Goal: Task Accomplishment & Management: Manage account settings

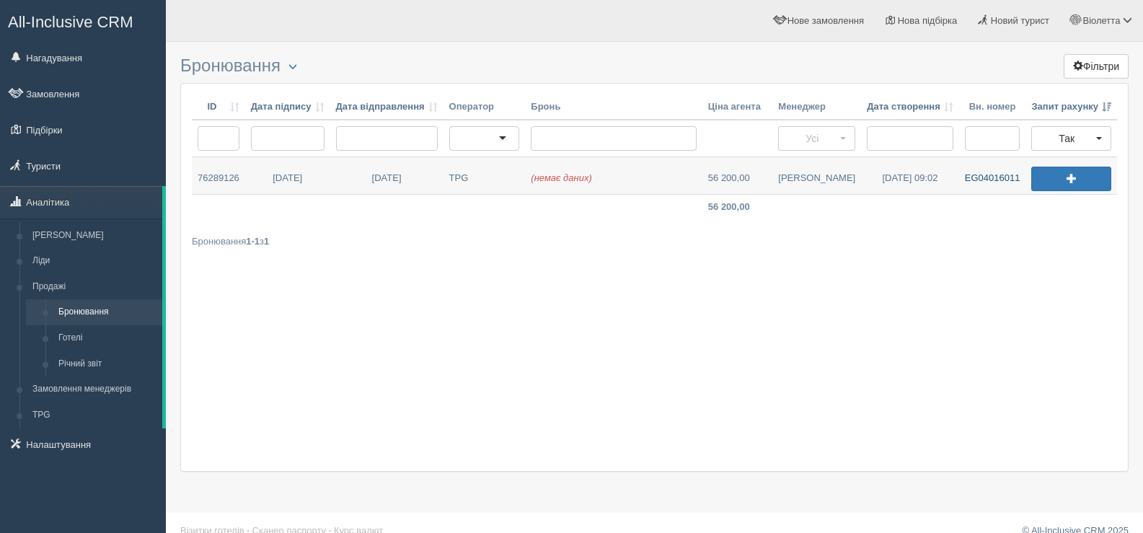
click at [982, 178] on link "EG04016011" at bounding box center [992, 175] width 67 height 37
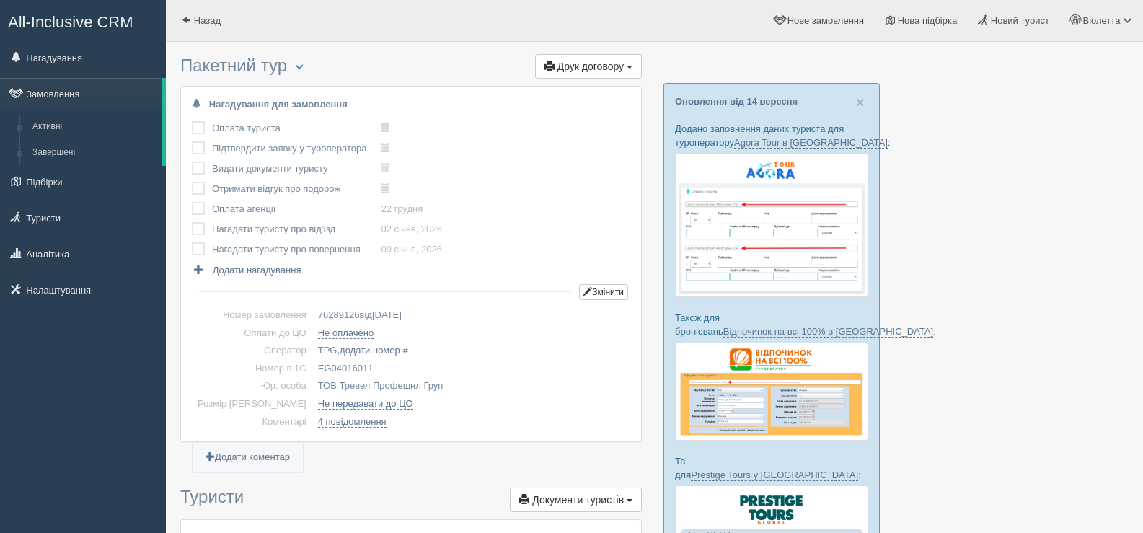
drag, startPoint x: 356, startPoint y: 364, endPoint x: 294, endPoint y: 356, distance: 62.5
click at [294, 356] on tbody "Номер замовлення 76289126 від 15.08.2025 Оплати до ЦО Не оплачено Оператор TPG,…" at bounding box center [411, 369] width 439 height 124
click at [387, 367] on td "EG04016011" at bounding box center [471, 369] width 318 height 18
drag, startPoint x: 352, startPoint y: 366, endPoint x: 294, endPoint y: 374, distance: 59.0
click at [312, 374] on td "EG04016011" at bounding box center [471, 369] width 318 height 18
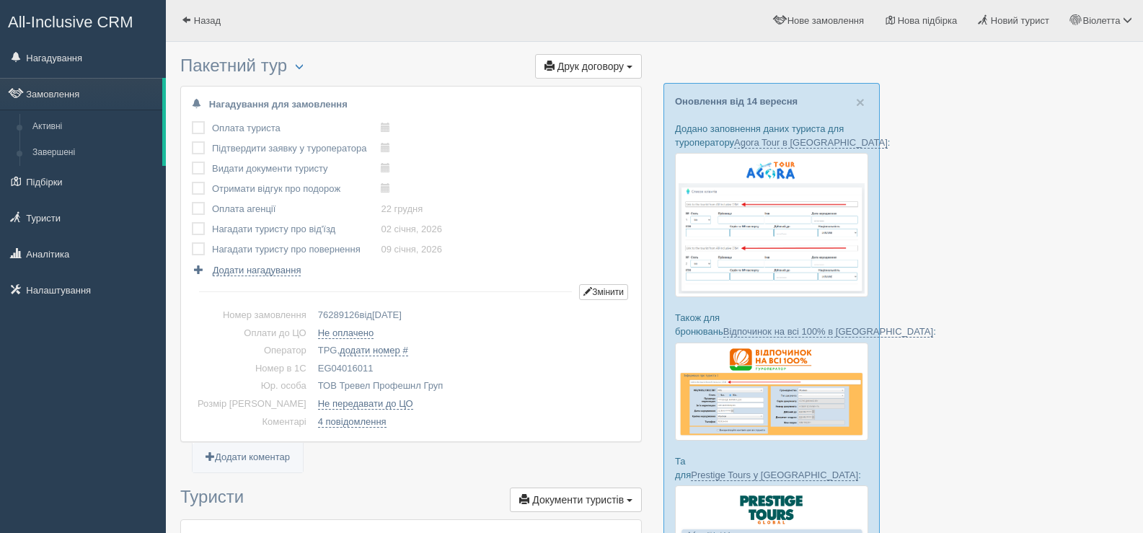
copy td "EG04016011"
click at [186, 15] on span at bounding box center [186, 19] width 9 height 9
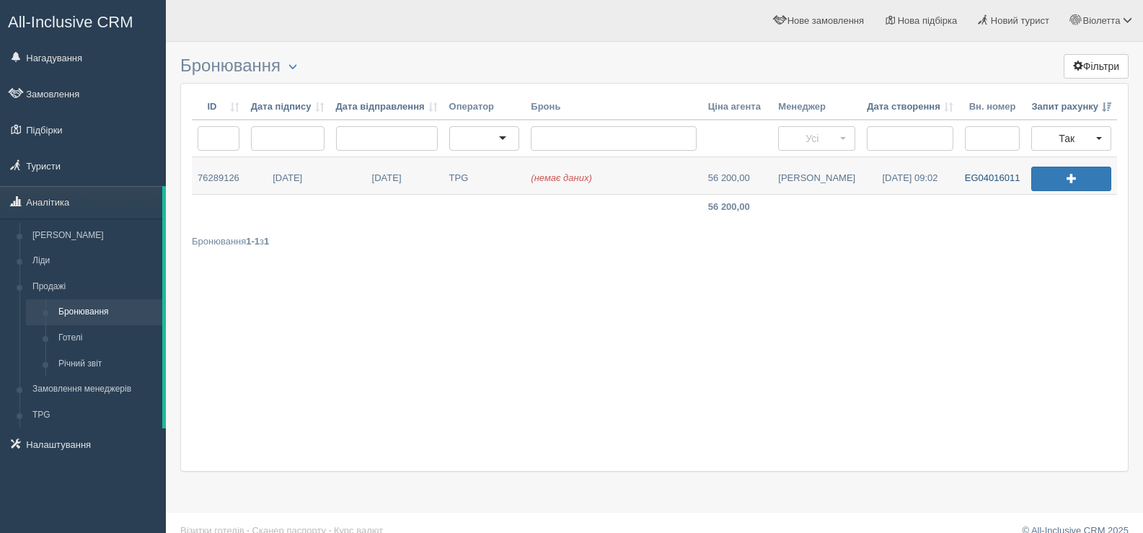
click at [991, 171] on link "EG04016011" at bounding box center [992, 175] width 67 height 37
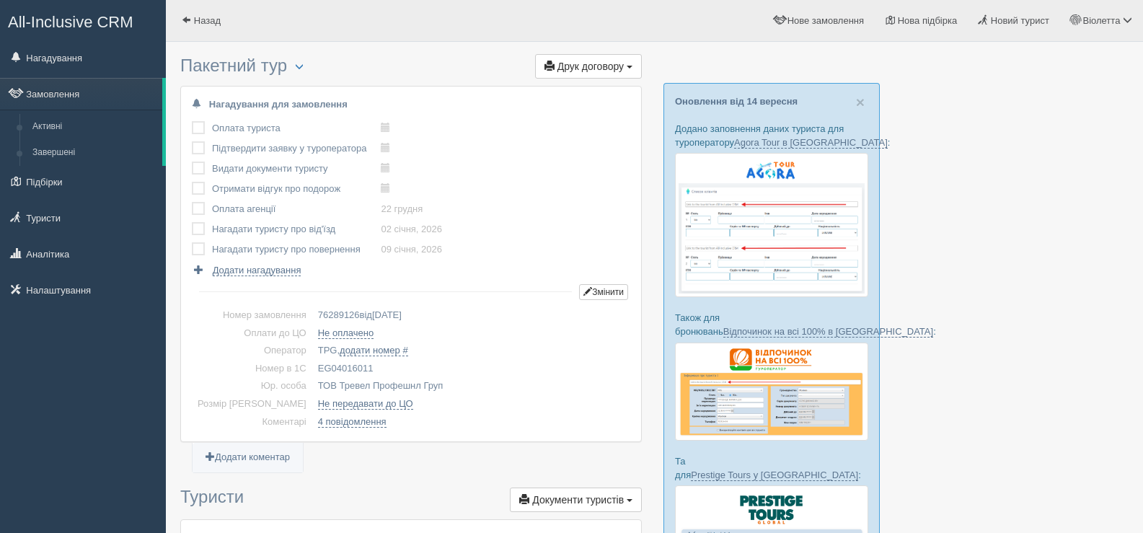
drag, startPoint x: 343, startPoint y: 367, endPoint x: 304, endPoint y: 364, distance: 39.1
click at [312, 364] on td "EG04016011" at bounding box center [471, 369] width 318 height 18
drag, startPoint x: 353, startPoint y: 361, endPoint x: 291, endPoint y: 361, distance: 62.0
click at [312, 361] on td "EG04016011" at bounding box center [471, 369] width 318 height 18
copy td "EG04016011"
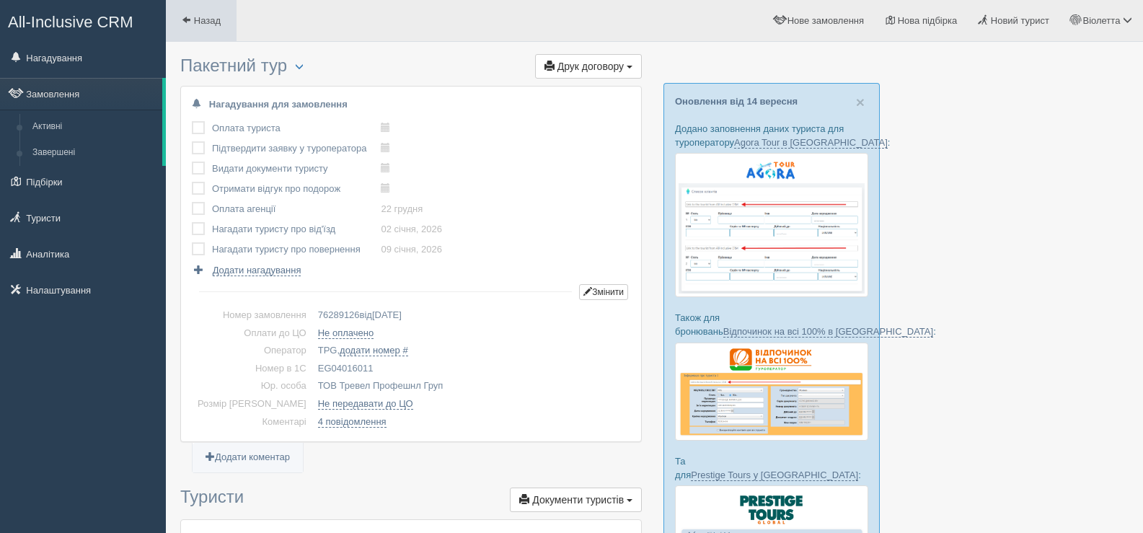
click at [185, 18] on span at bounding box center [186, 19] width 9 height 9
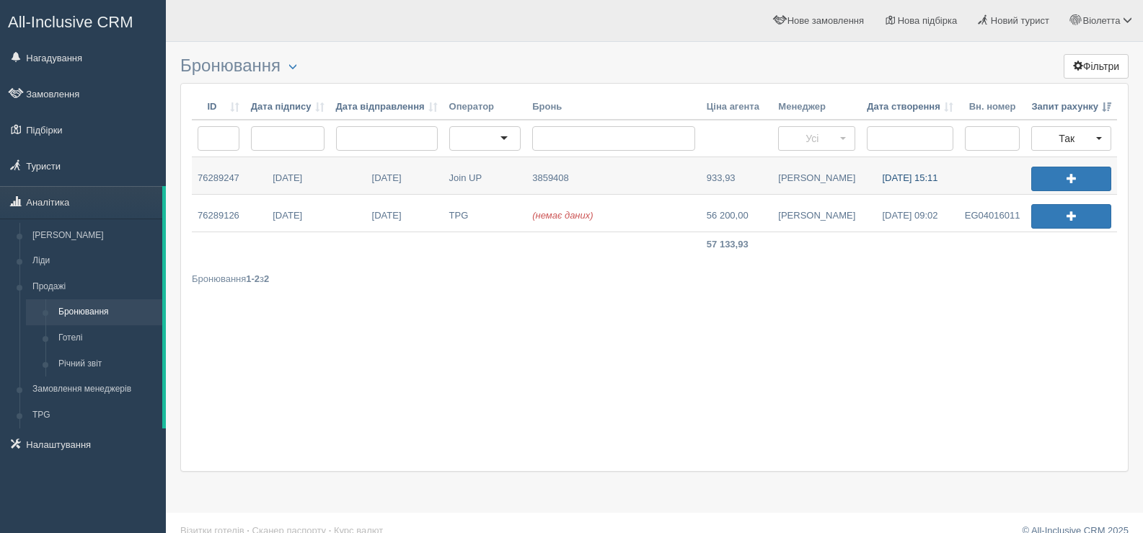
click at [894, 180] on link "15.09.2025 15:11" at bounding box center [910, 175] width 98 height 37
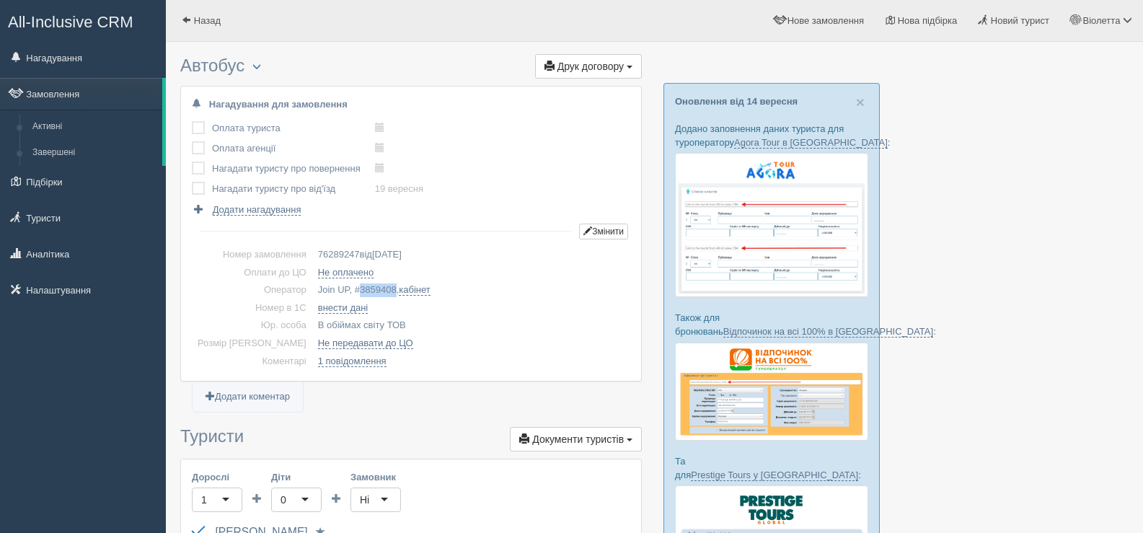
copy span "3859408"
click at [261, 67] on span "button" at bounding box center [256, 66] width 9 height 9
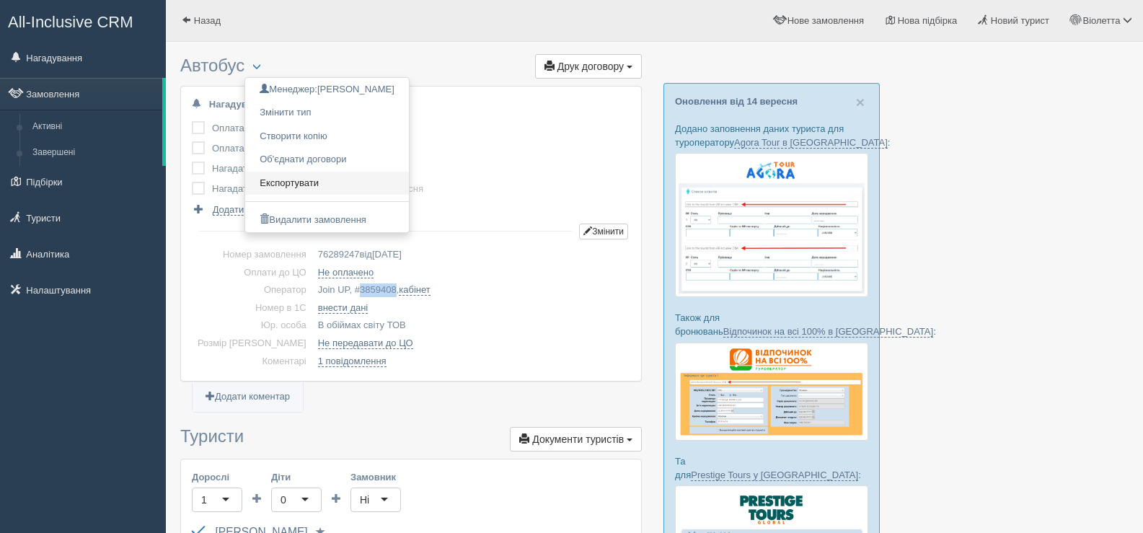
click at [308, 182] on link "Експортувати" at bounding box center [327, 184] width 164 height 24
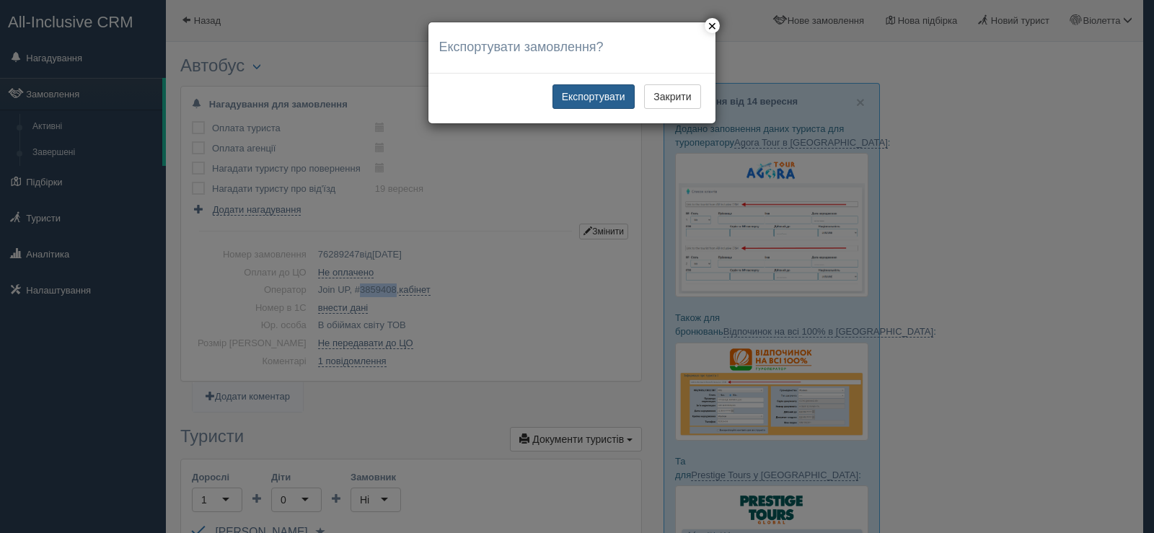
click at [587, 98] on button "Експортувати" at bounding box center [594, 96] width 82 height 25
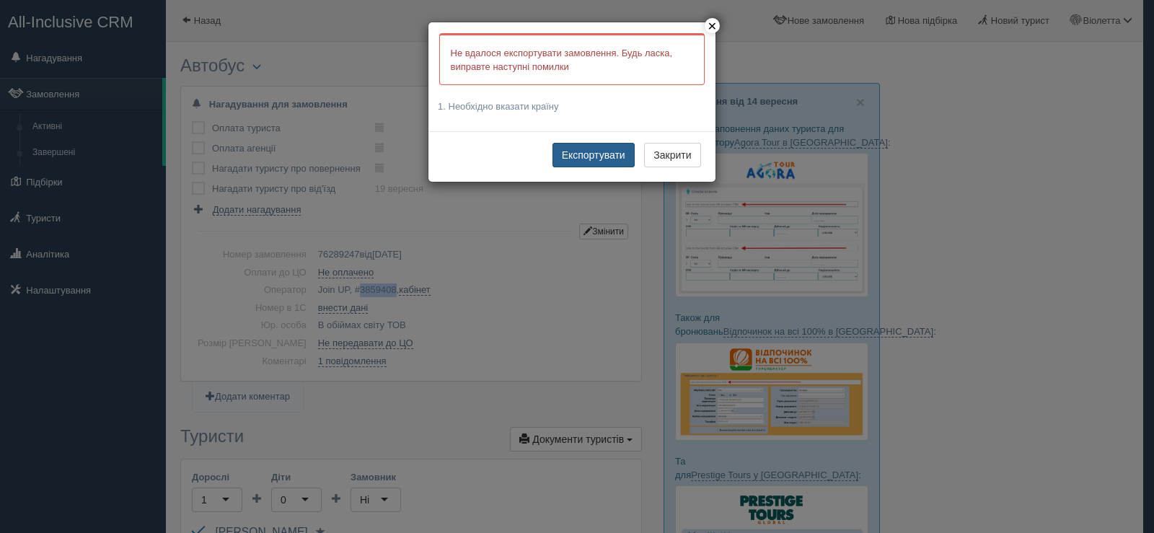
click at [581, 151] on button "Експортувати" at bounding box center [594, 155] width 82 height 25
click at [712, 27] on button "×" at bounding box center [712, 25] width 15 height 15
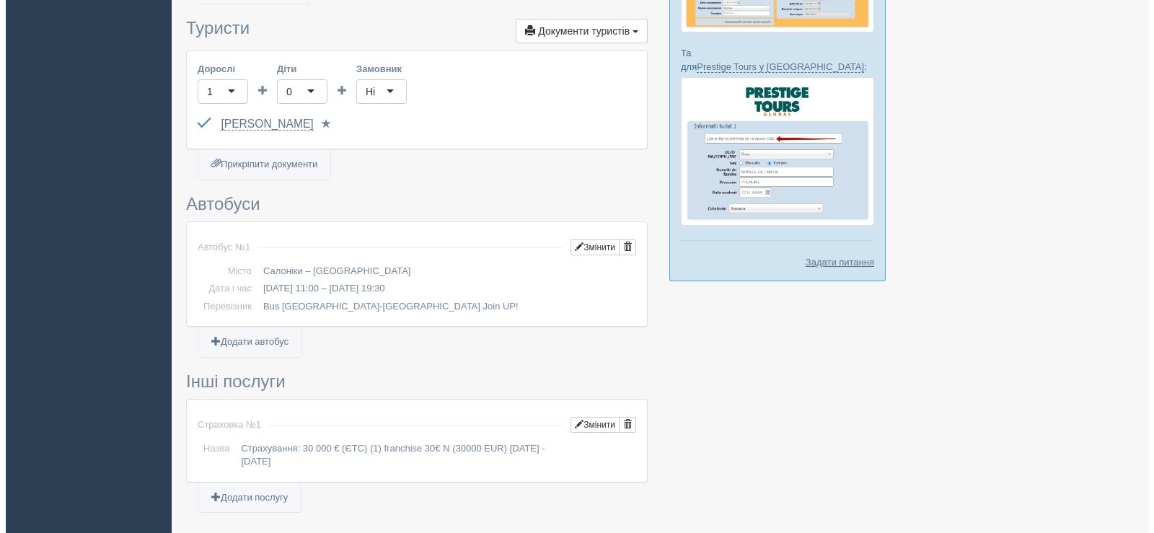
scroll to position [433, 0]
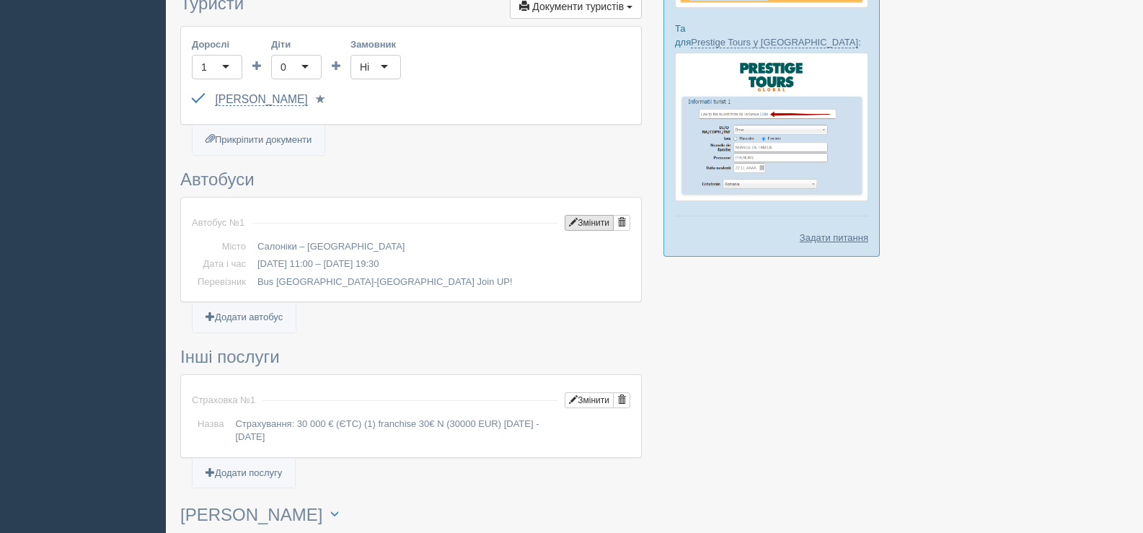
click at [591, 220] on button "Змінити" at bounding box center [589, 223] width 49 height 16
type input "Салоніки"
type input "Київ"
type input "11:00"
type input "19:30"
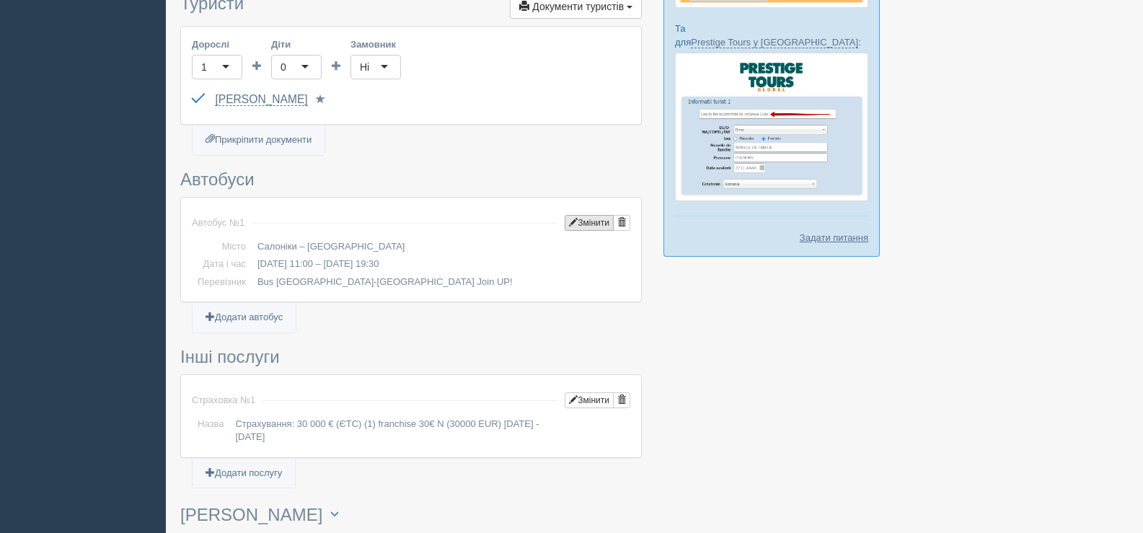
type input "Bus Thessaloniki-Kyiv Join UP!"
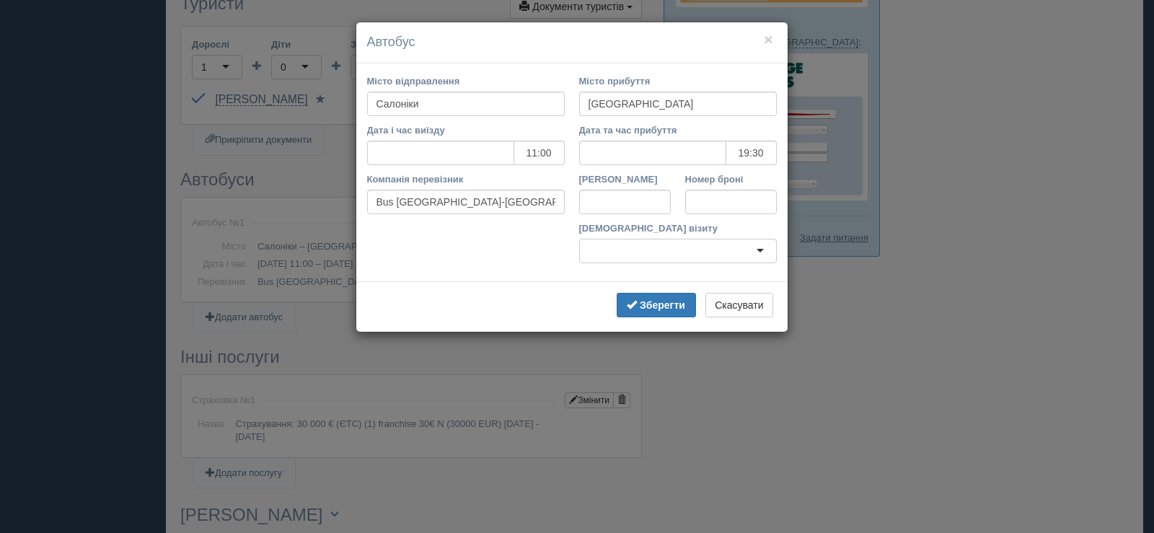
click at [761, 249] on div at bounding box center [678, 251] width 198 height 25
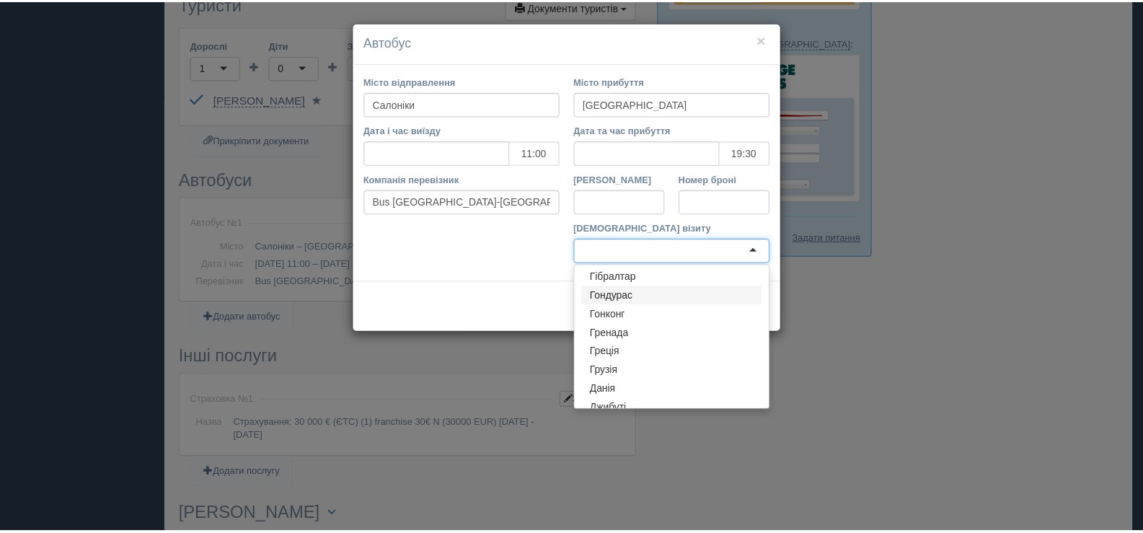
scroll to position [721, 0]
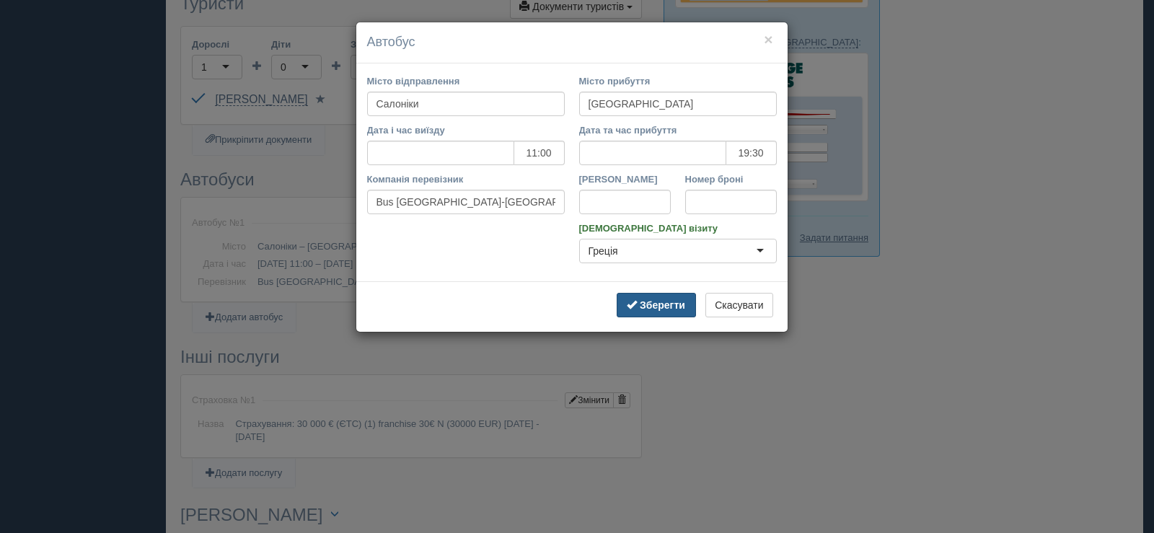
click at [650, 306] on b "Зберегти" at bounding box center [662, 305] width 45 height 12
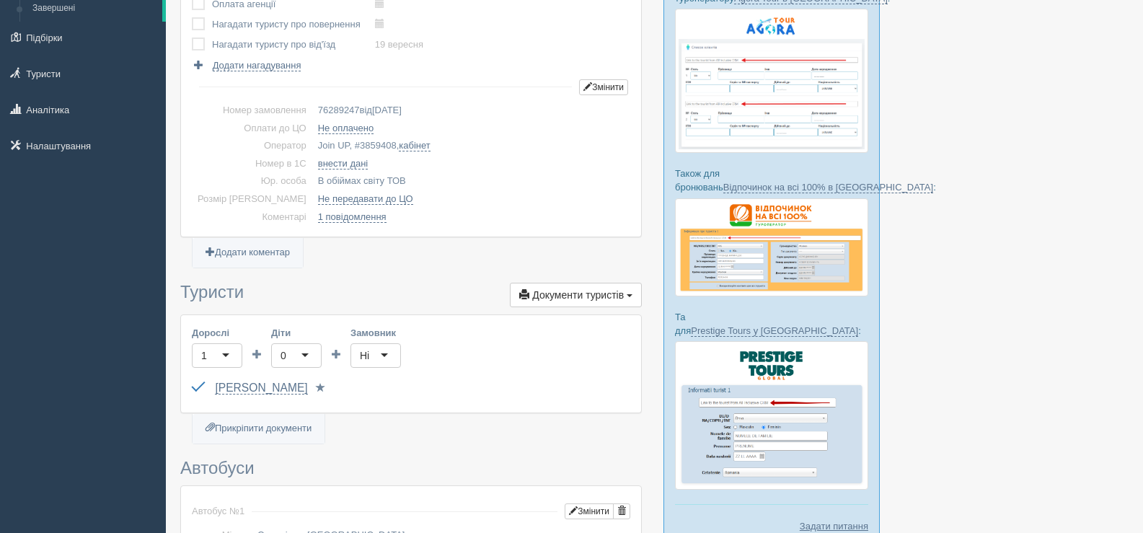
scroll to position [0, 0]
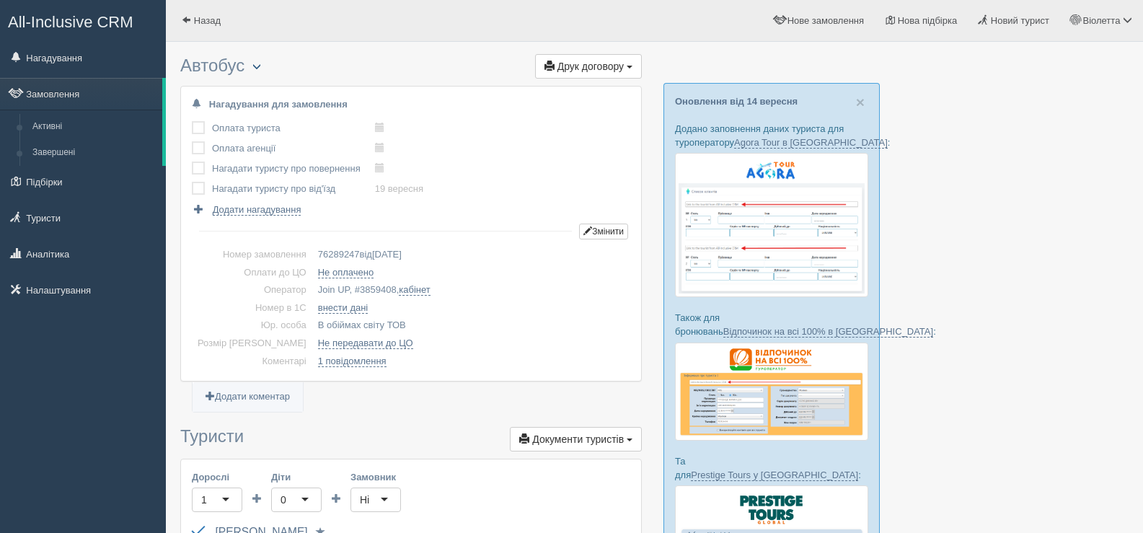
click at [260, 65] on span "button" at bounding box center [256, 66] width 9 height 9
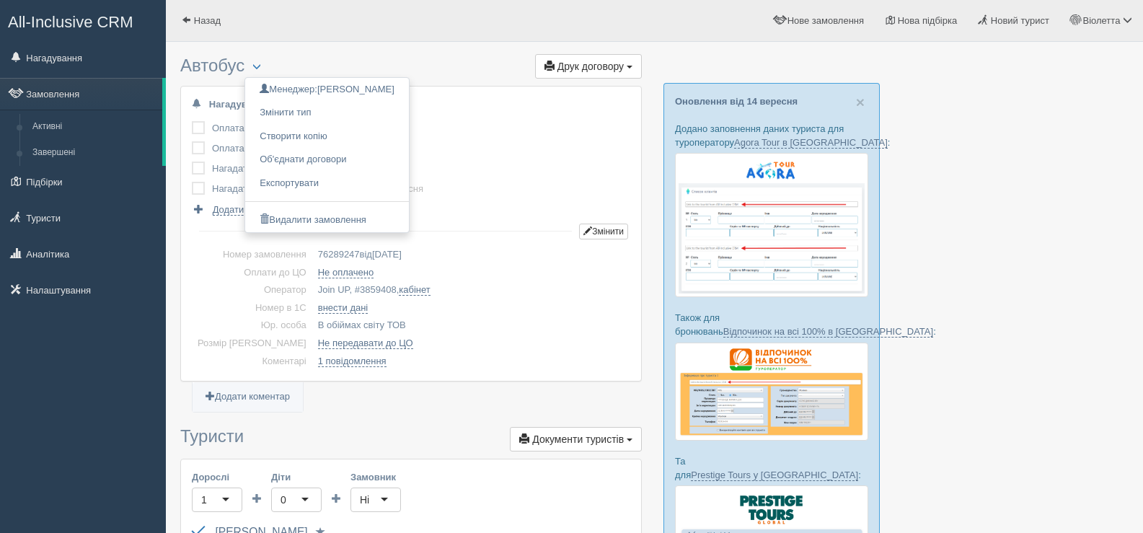
click at [495, 181] on div "Оплата туриста виконано! Оплата агенції виконано! Нагадати туристу про повернен…" at bounding box center [411, 167] width 439 height 98
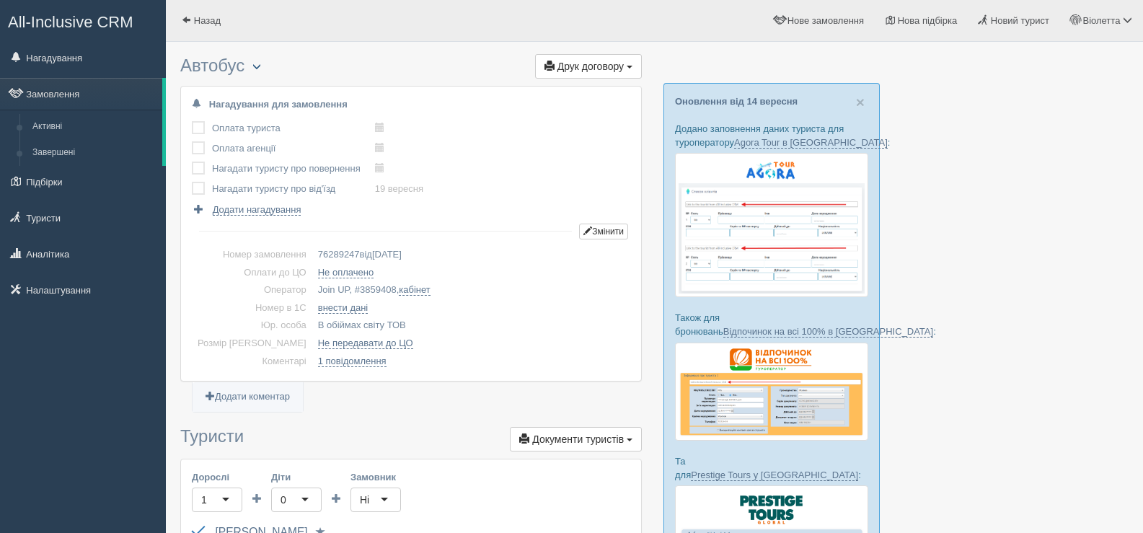
click at [260, 63] on span "button" at bounding box center [256, 66] width 9 height 9
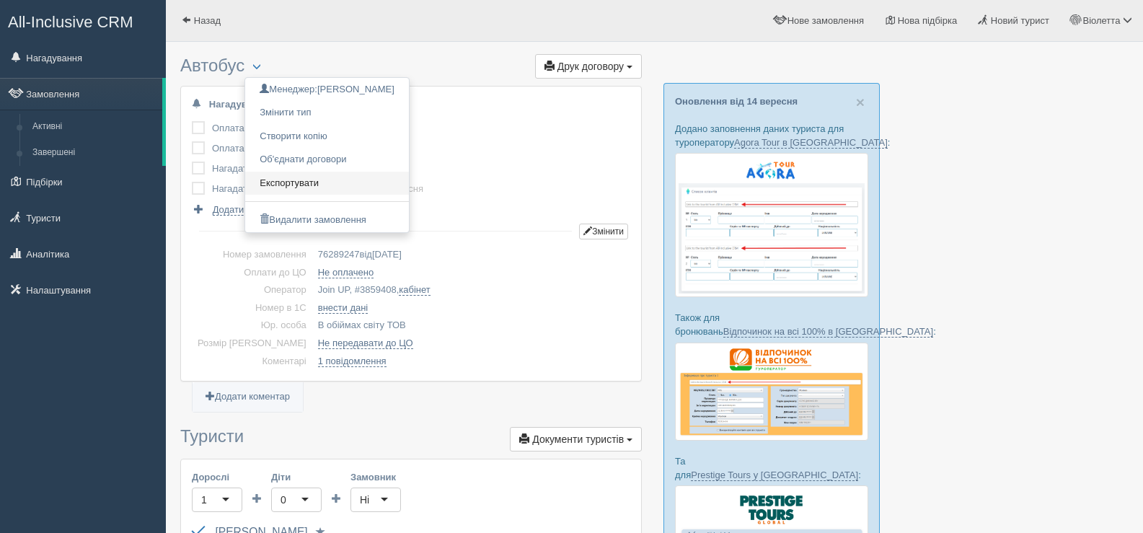
click at [317, 177] on link "Експортувати" at bounding box center [327, 184] width 164 height 24
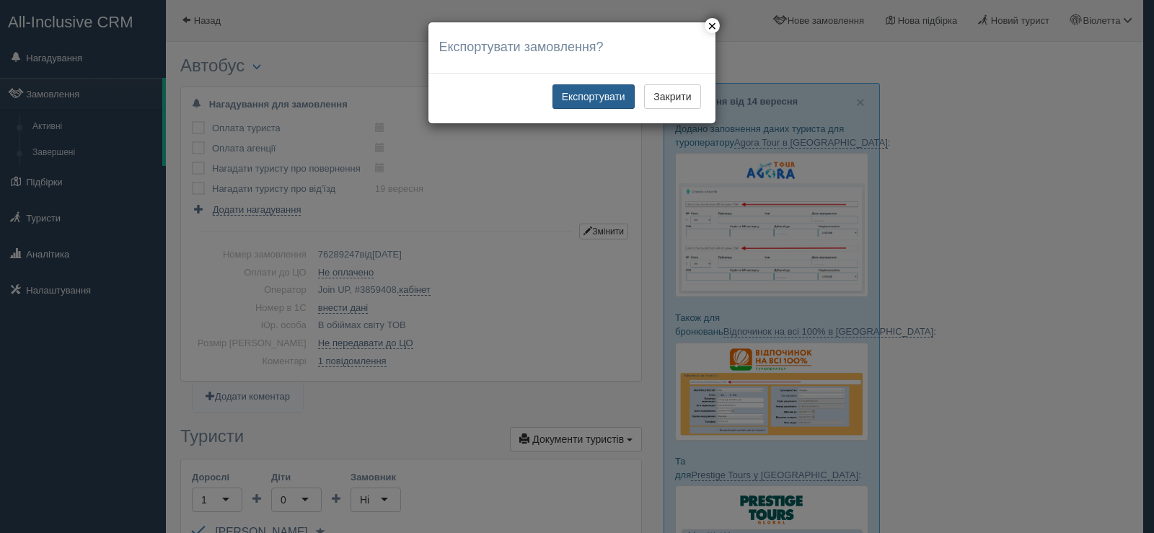
click at [592, 91] on button "Експортувати" at bounding box center [594, 96] width 82 height 25
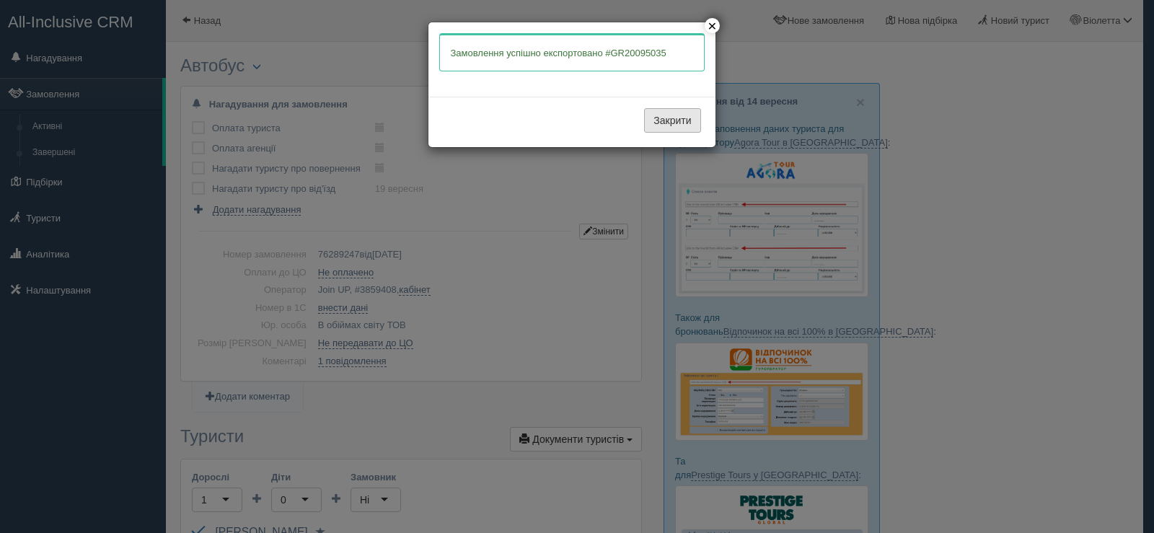
click at [666, 119] on button "Закрити" at bounding box center [672, 120] width 56 height 25
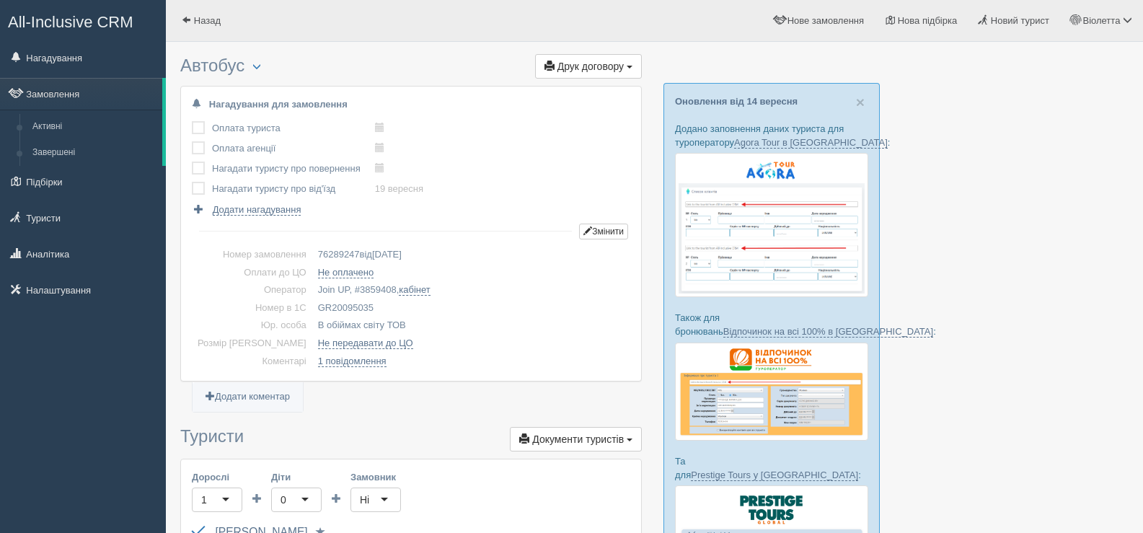
drag, startPoint x: 351, startPoint y: 304, endPoint x: 294, endPoint y: 306, distance: 56.3
click at [312, 306] on td "GR20095035" at bounding box center [471, 308] width 318 height 18
copy td "GR20095035"
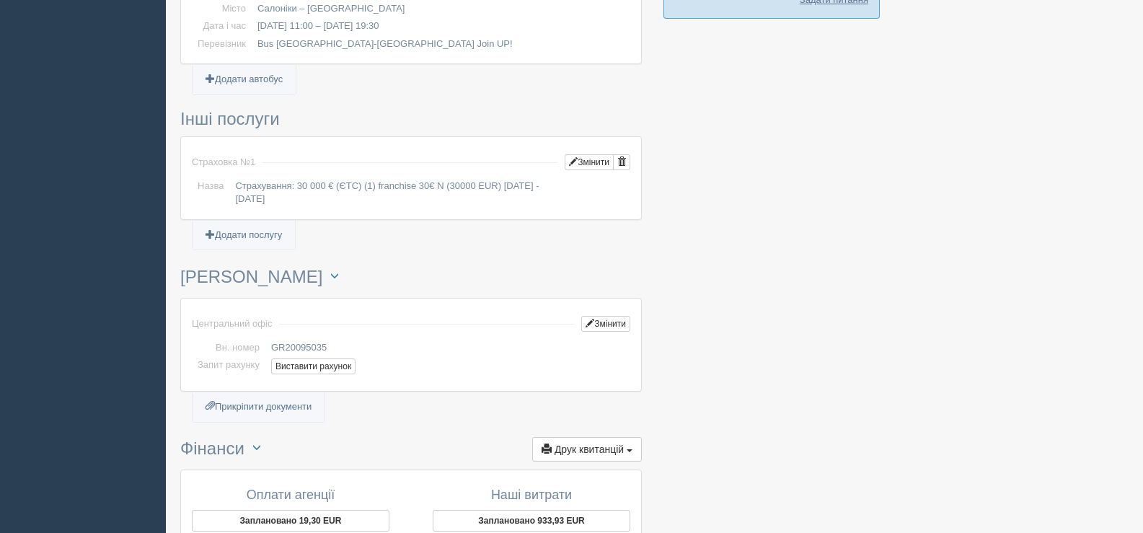
scroll to position [866, 0]
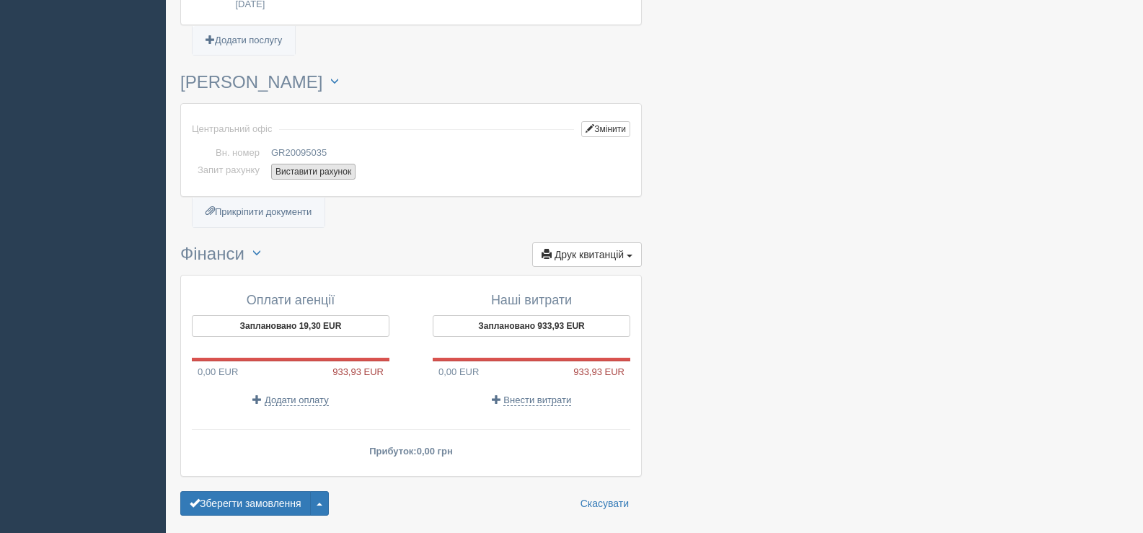
click at [297, 174] on button "Виставити рахунок" at bounding box center [313, 172] width 84 height 16
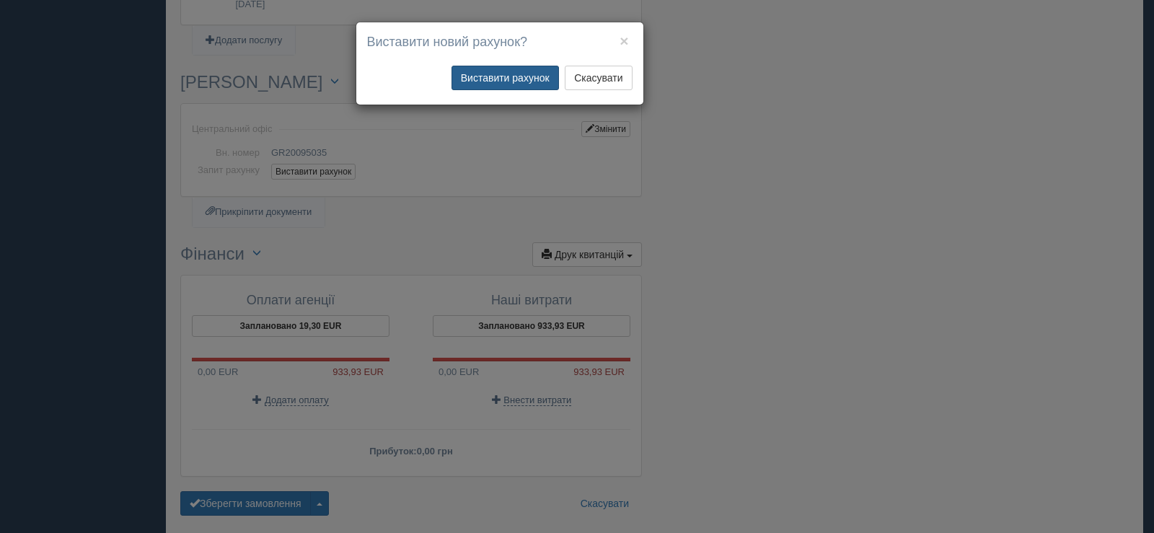
click at [518, 72] on button "Виставити рахунок" at bounding box center [505, 78] width 107 height 25
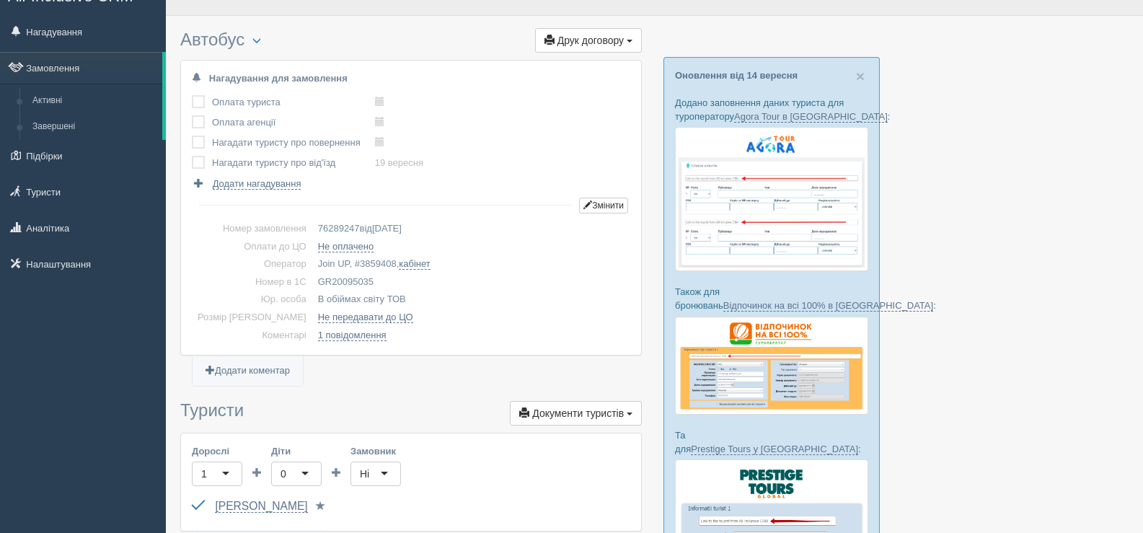
scroll to position [0, 0]
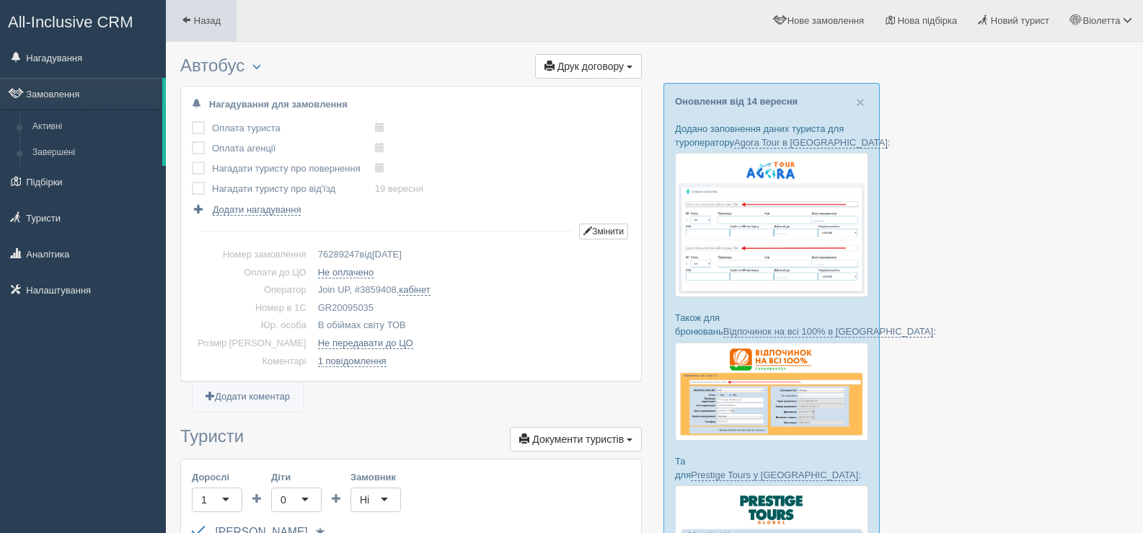
click at [188, 17] on span at bounding box center [186, 19] width 9 height 9
